Goal: Find specific page/section: Find specific page/section

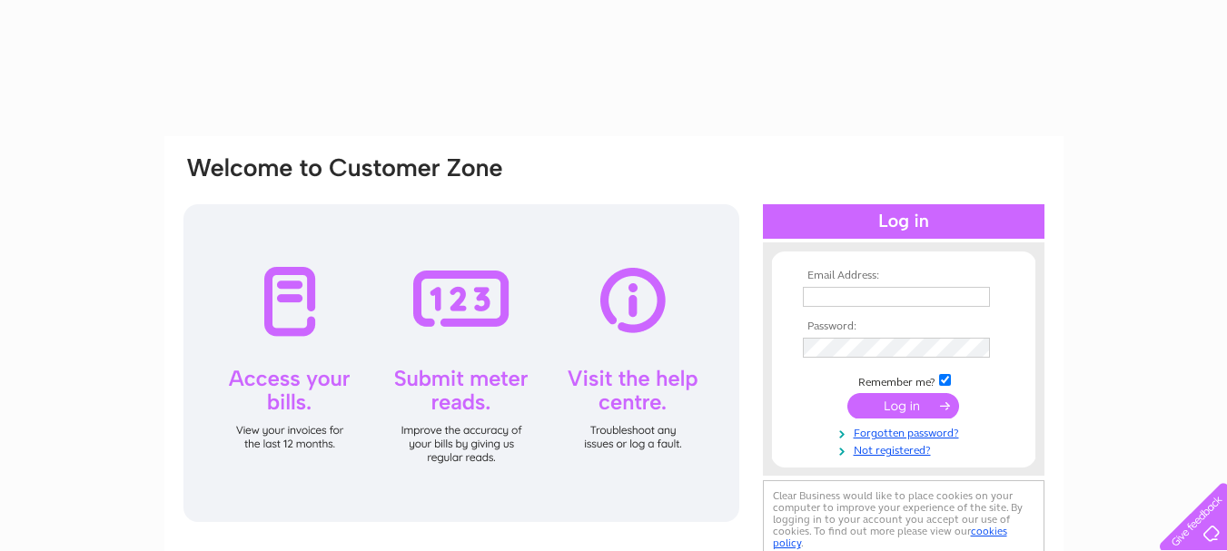
type input "andrew.hodgson01@btinternet.com"
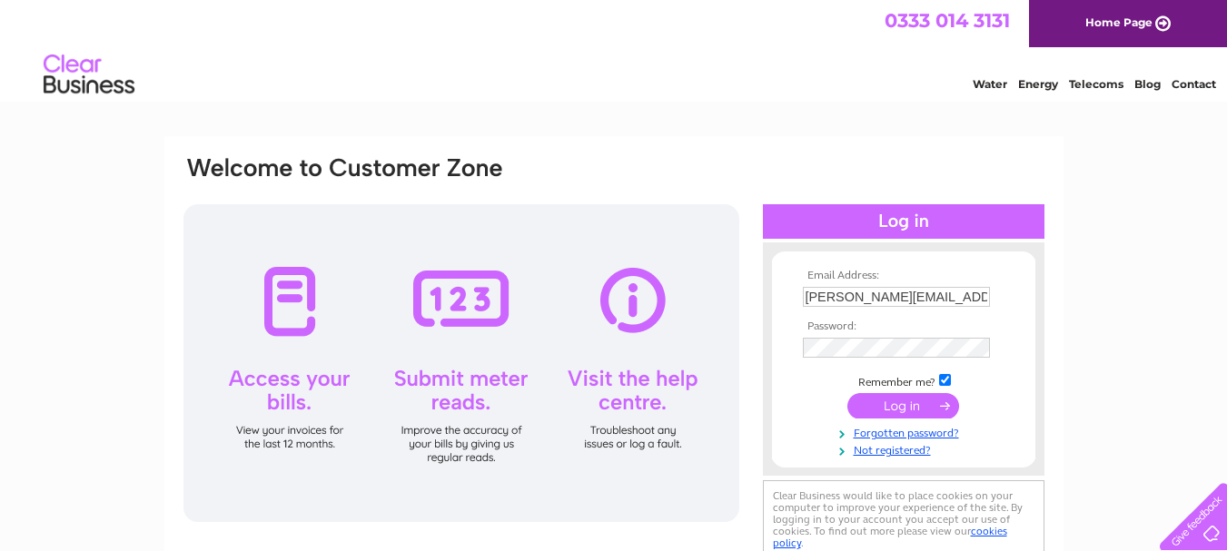
click at [909, 413] on input "submit" at bounding box center [903, 405] width 112 height 25
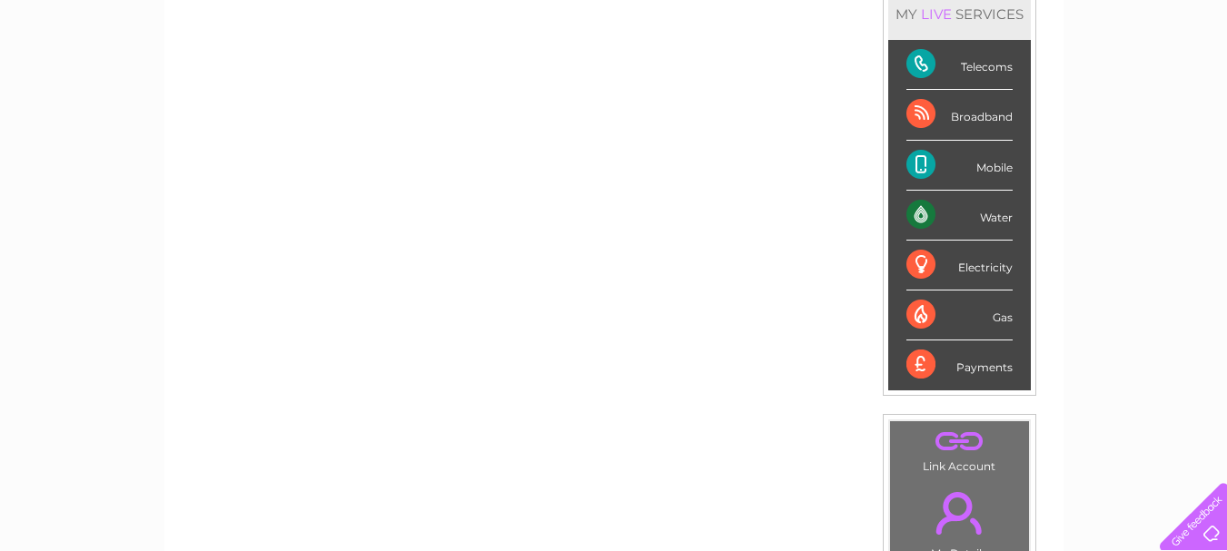
scroll to position [74, 0]
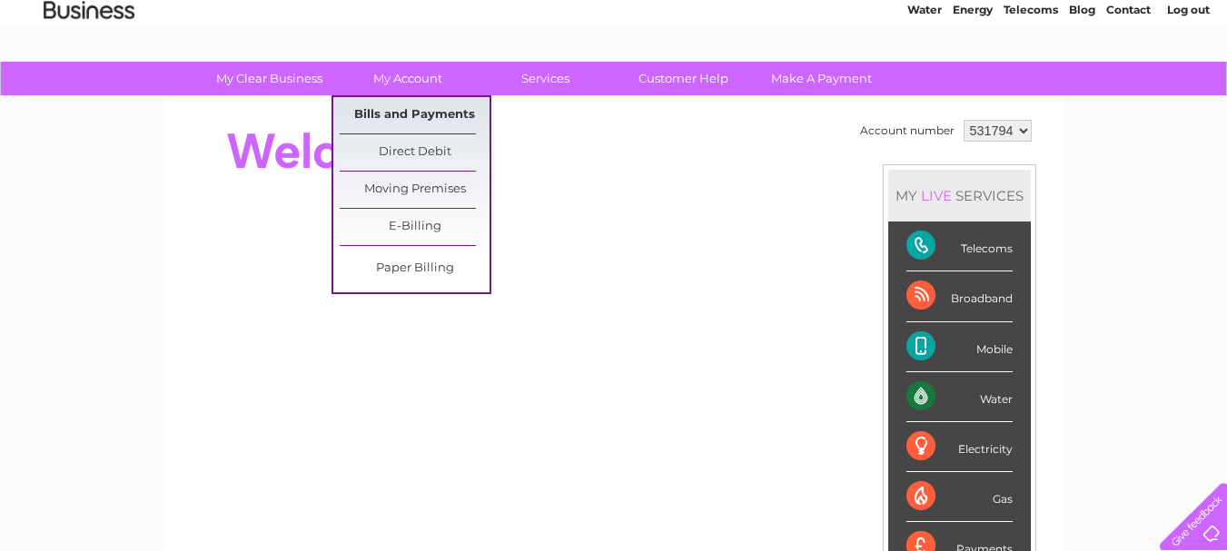
click at [415, 115] on link "Bills and Payments" at bounding box center [415, 115] width 150 height 36
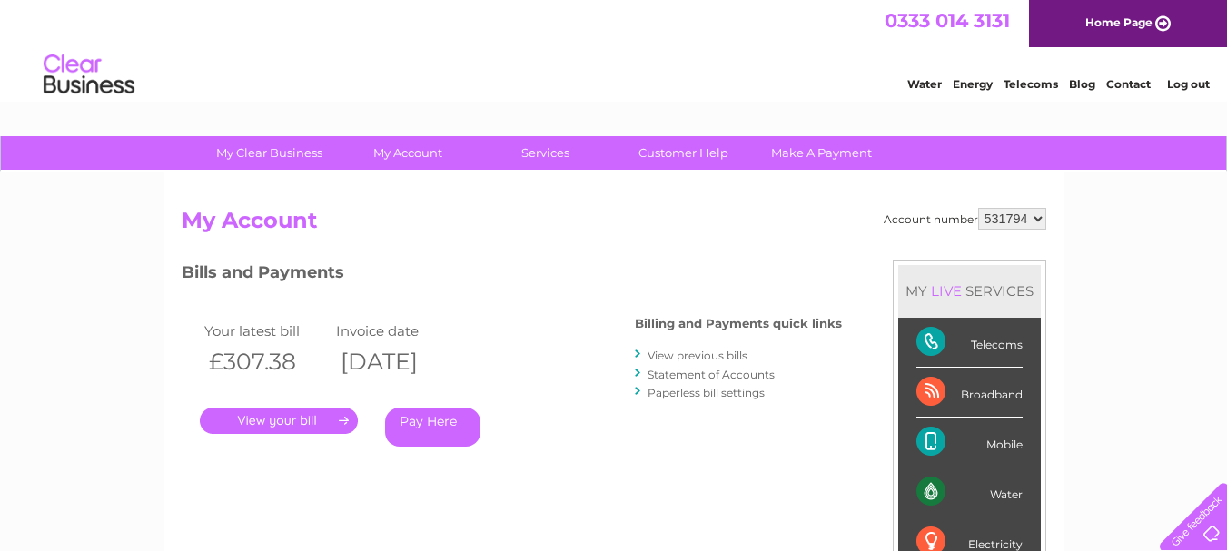
click at [322, 420] on link "." at bounding box center [279, 421] width 158 height 26
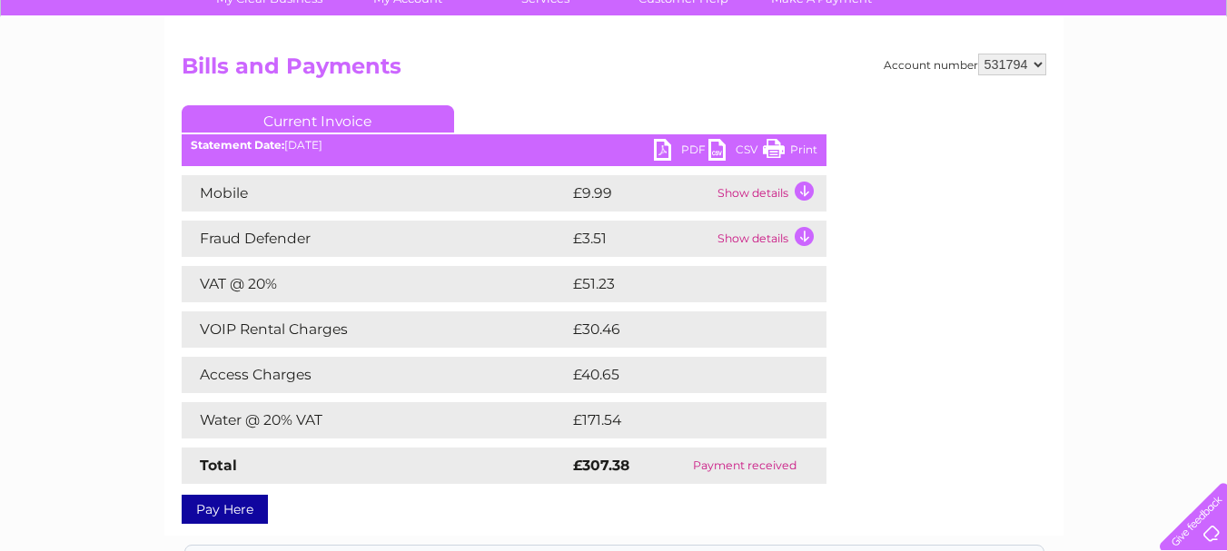
scroll to position [182, 0]
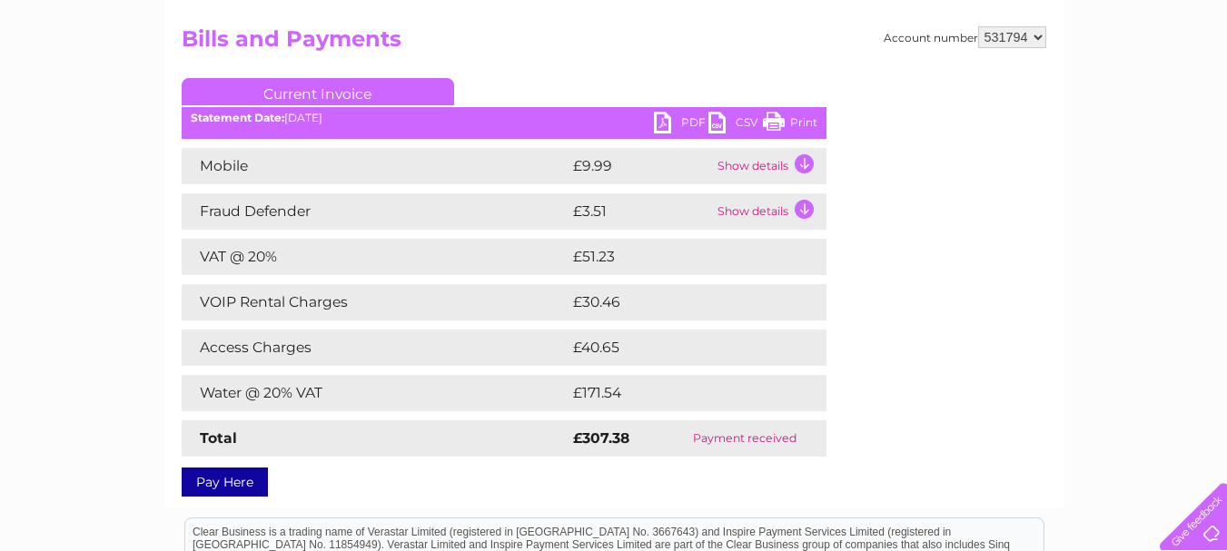
click at [669, 119] on link "PDF" at bounding box center [681, 125] width 54 height 26
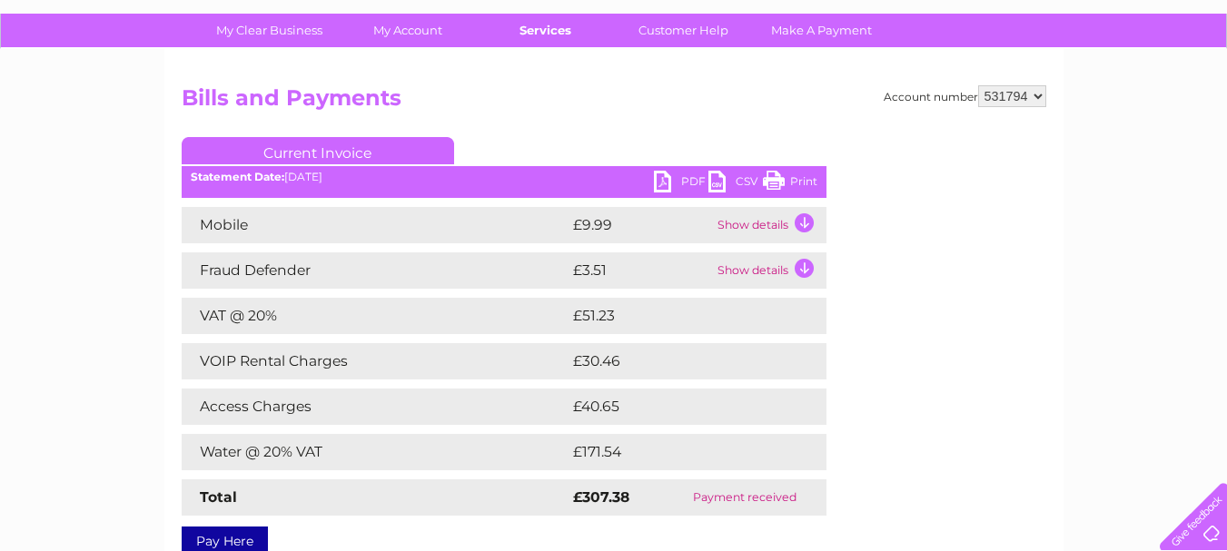
scroll to position [91, 0]
